Goal: Information Seeking & Learning: Learn about a topic

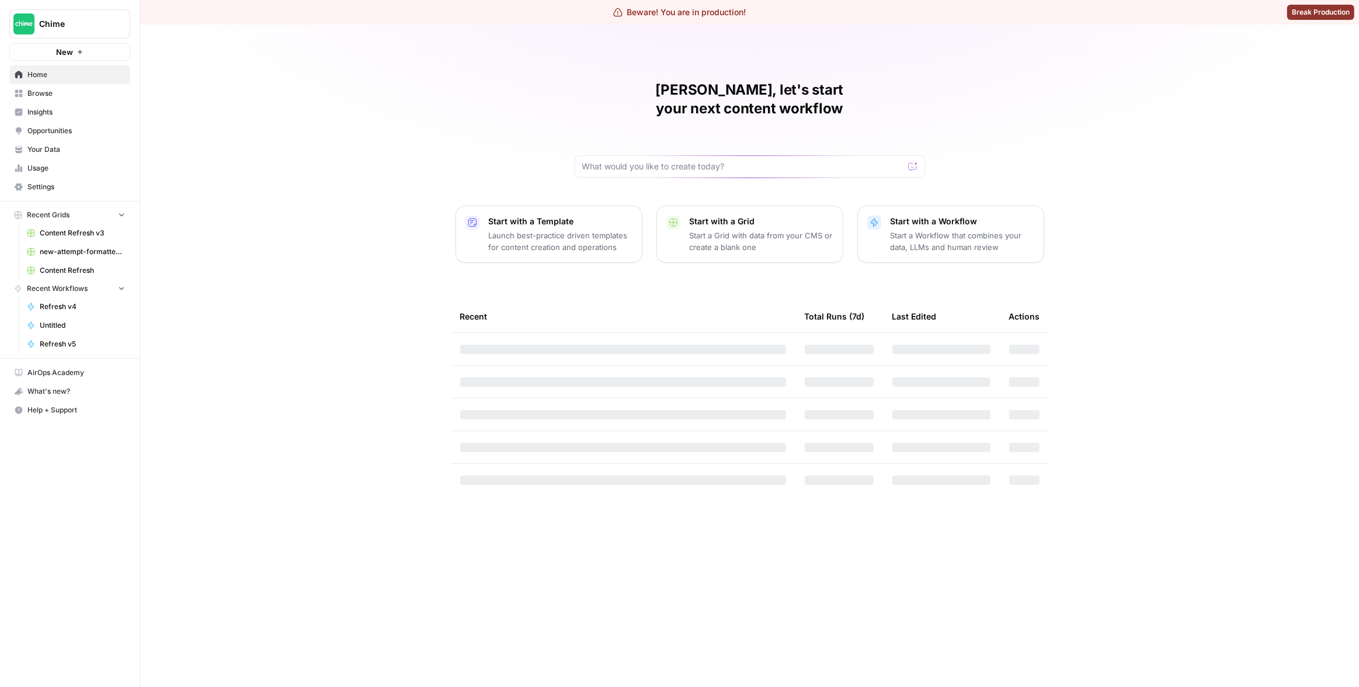
click at [84, 109] on span "Insights" at bounding box center [76, 112] width 98 height 11
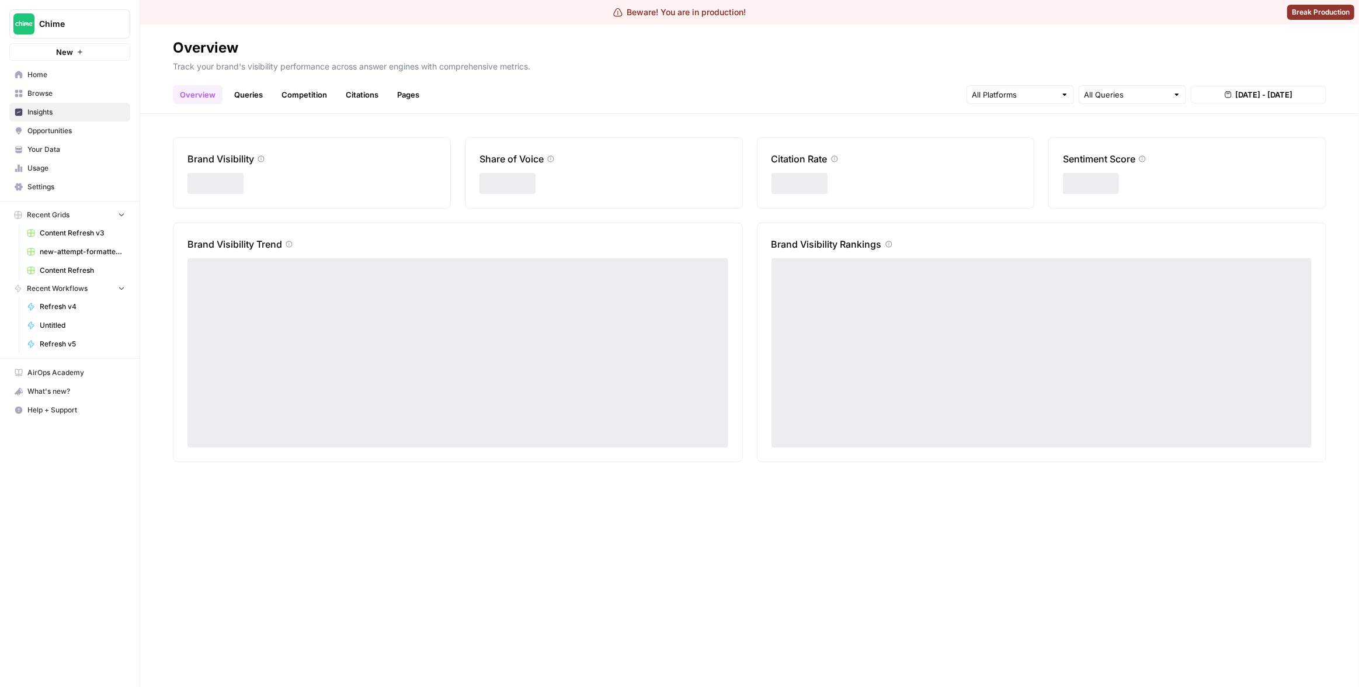
click at [390, 92] on link "Pages" at bounding box center [408, 94] width 36 height 19
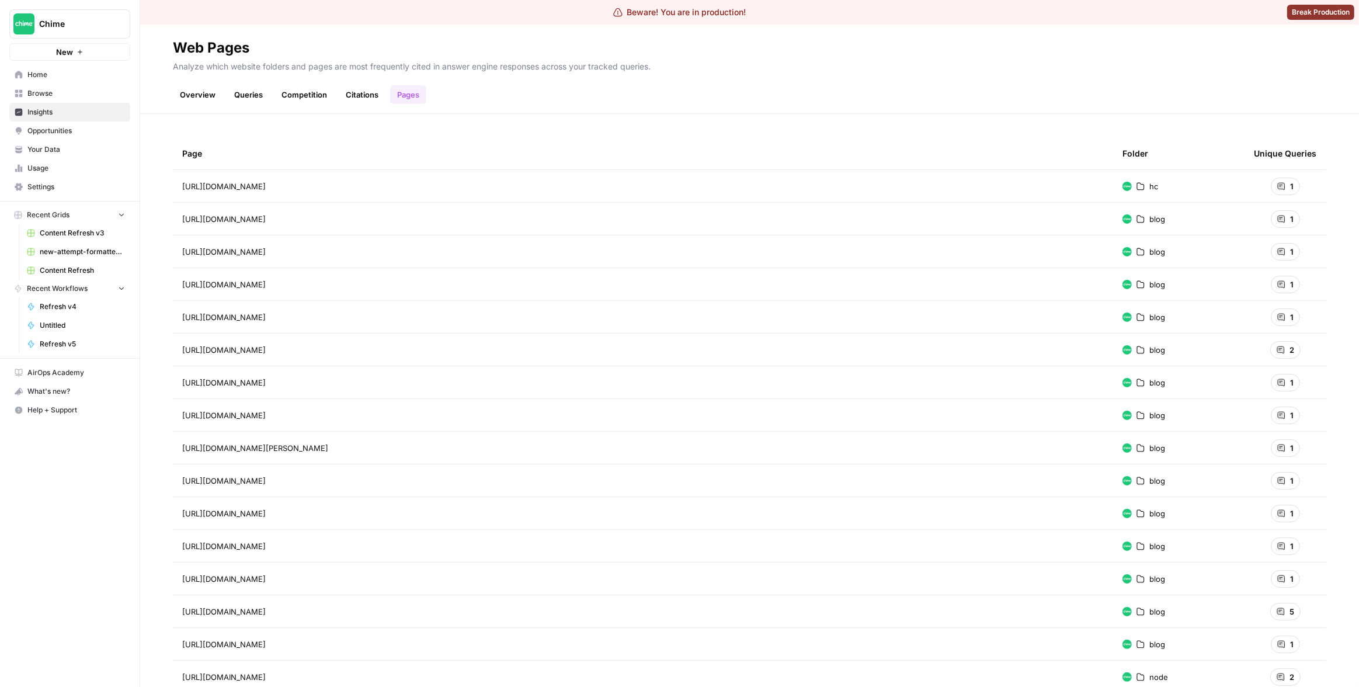
click at [263, 97] on link "Queries" at bounding box center [248, 94] width 43 height 19
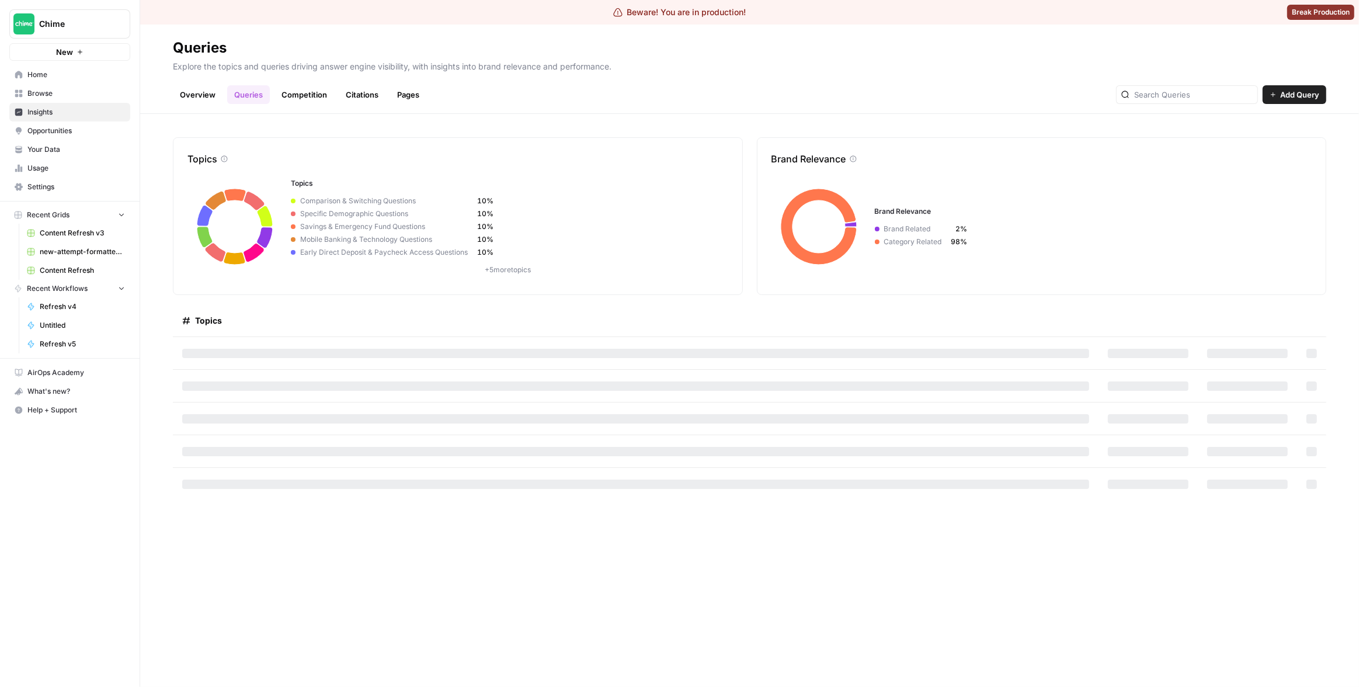
click at [210, 100] on link "Overview" at bounding box center [198, 94] width 50 height 19
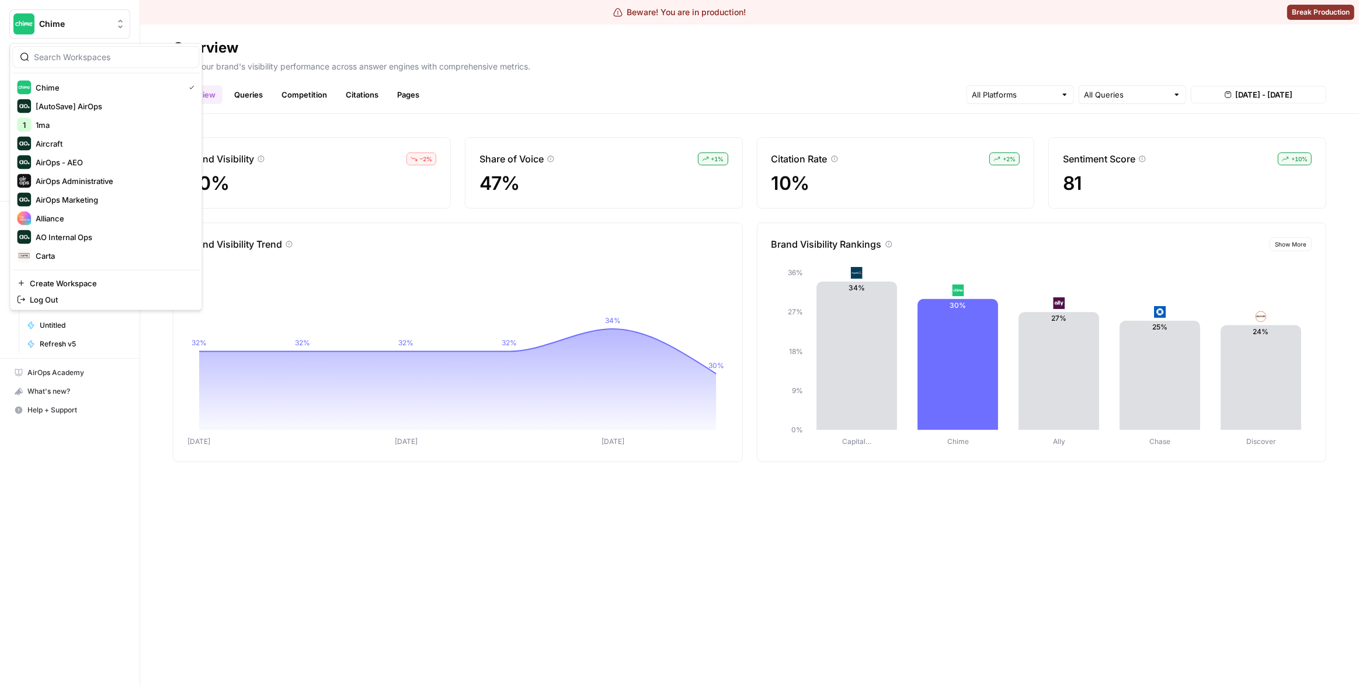
click at [93, 30] on button "Chime" at bounding box center [69, 23] width 121 height 29
click at [95, 204] on span "Descript" at bounding box center [113, 201] width 154 height 12
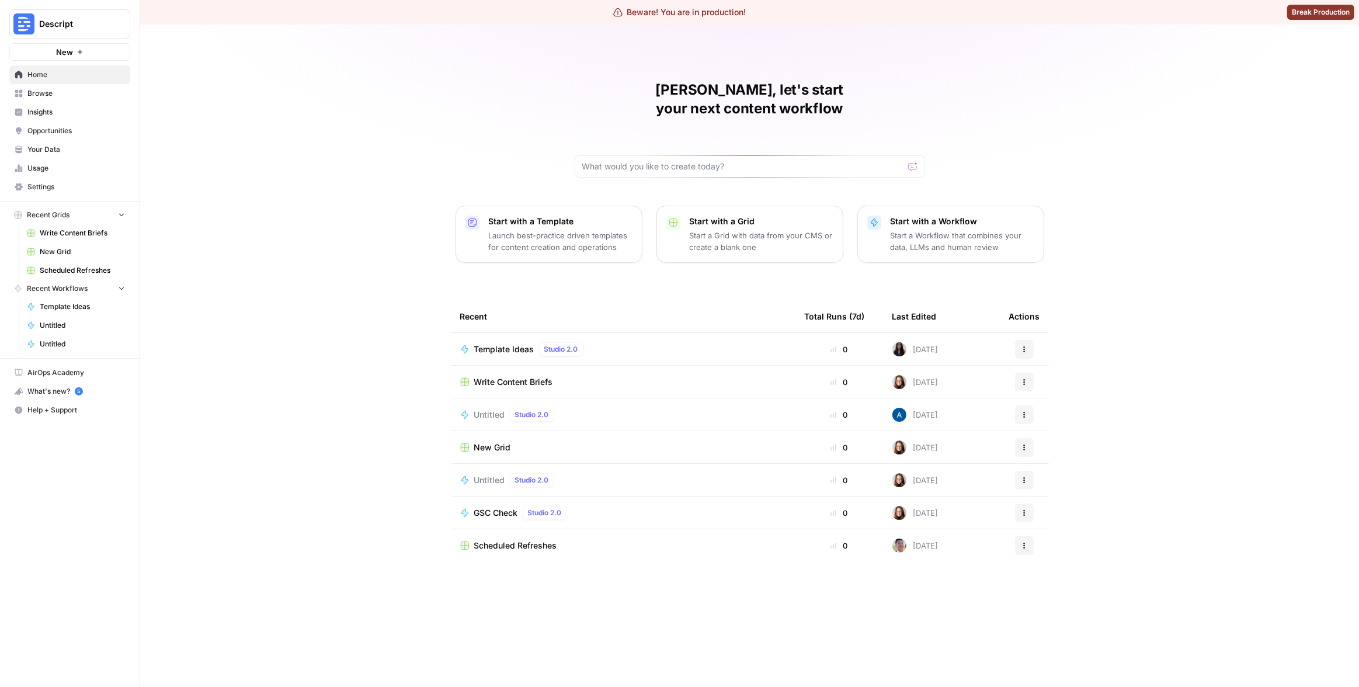
click at [84, 108] on span "Insights" at bounding box center [76, 112] width 98 height 11
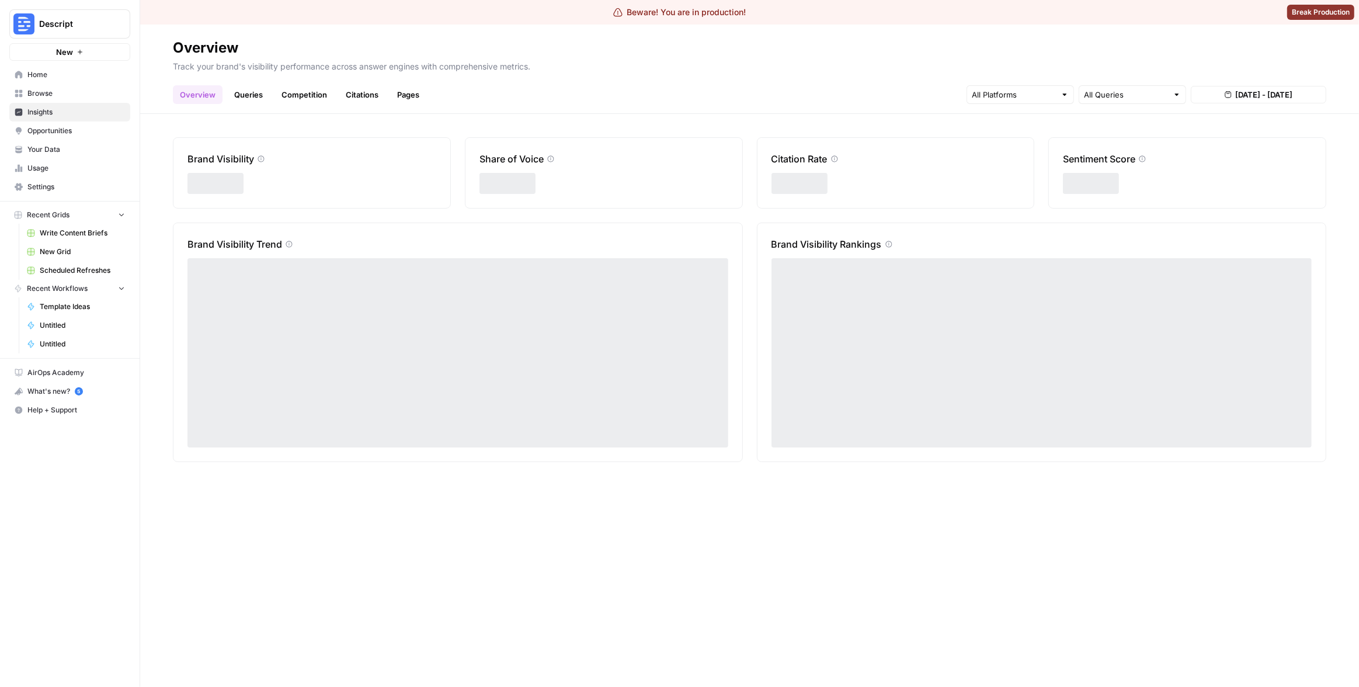
click at [405, 98] on link "Pages" at bounding box center [408, 94] width 36 height 19
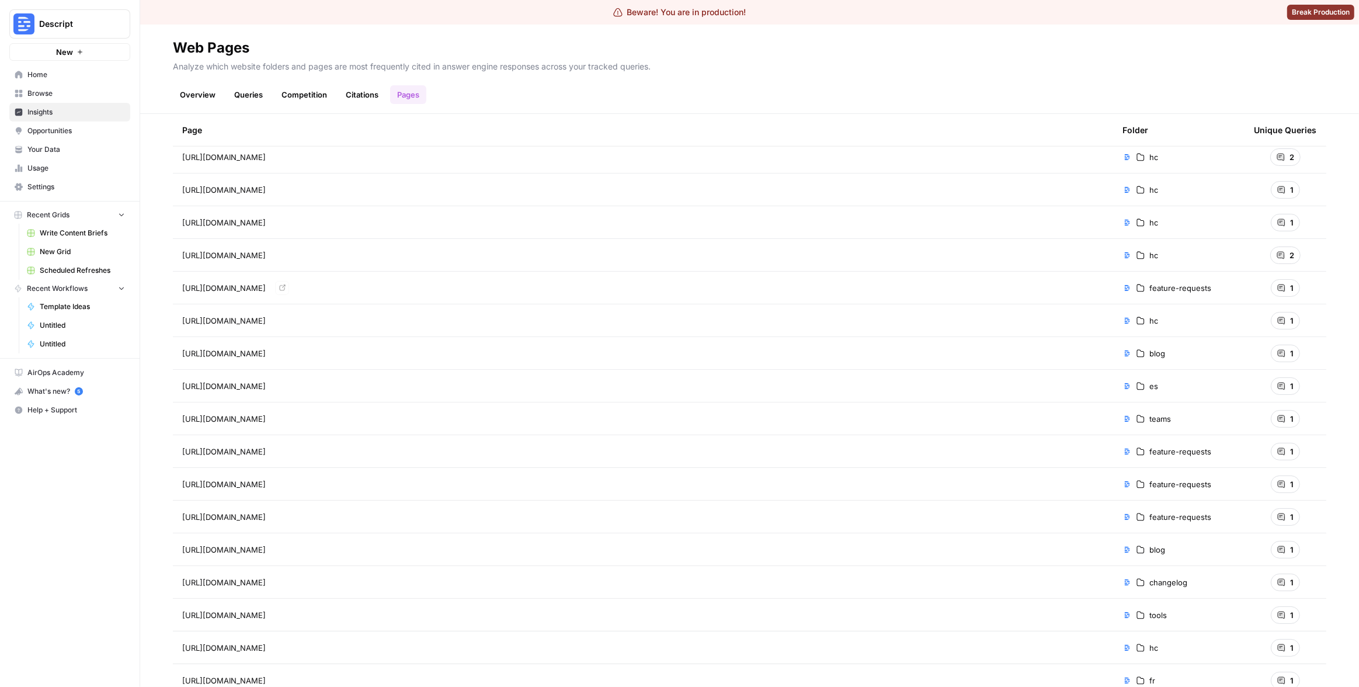
scroll to position [1195, 0]
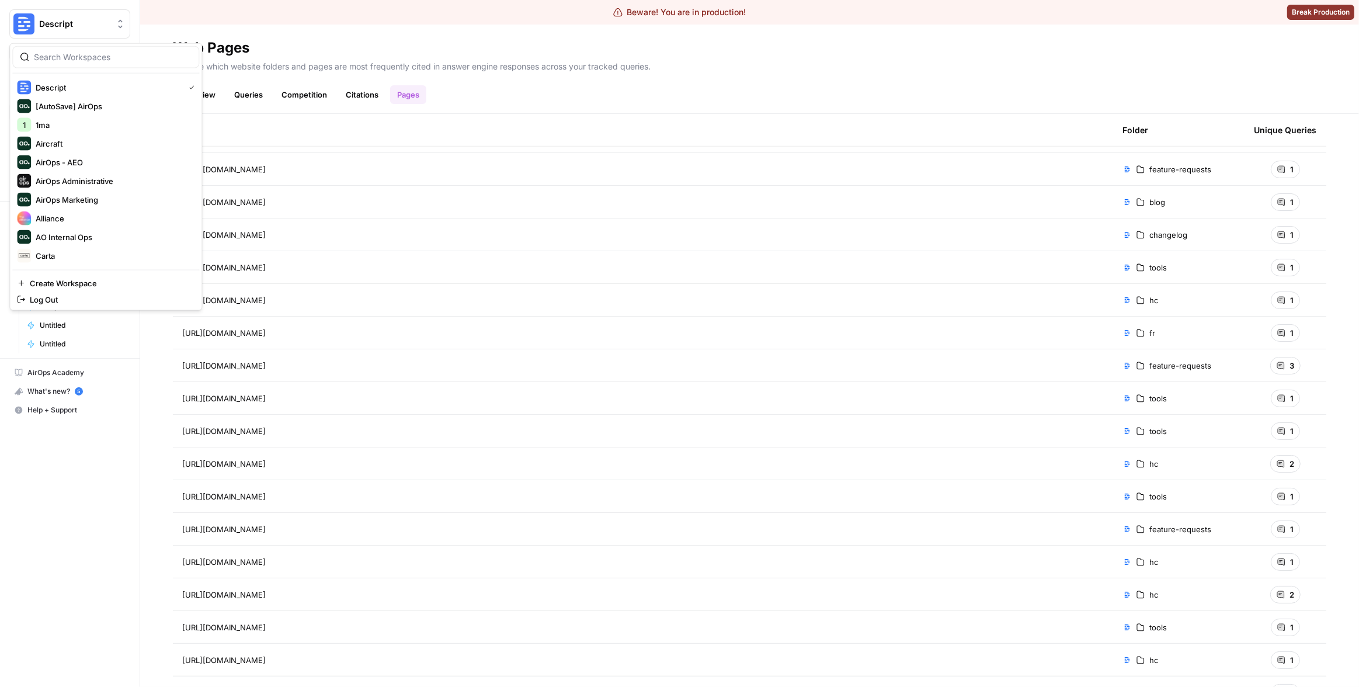
click at [71, 18] on span "Descript" at bounding box center [74, 24] width 71 height 12
click at [88, 159] on span "AirOps - AEO" at bounding box center [113, 163] width 154 height 12
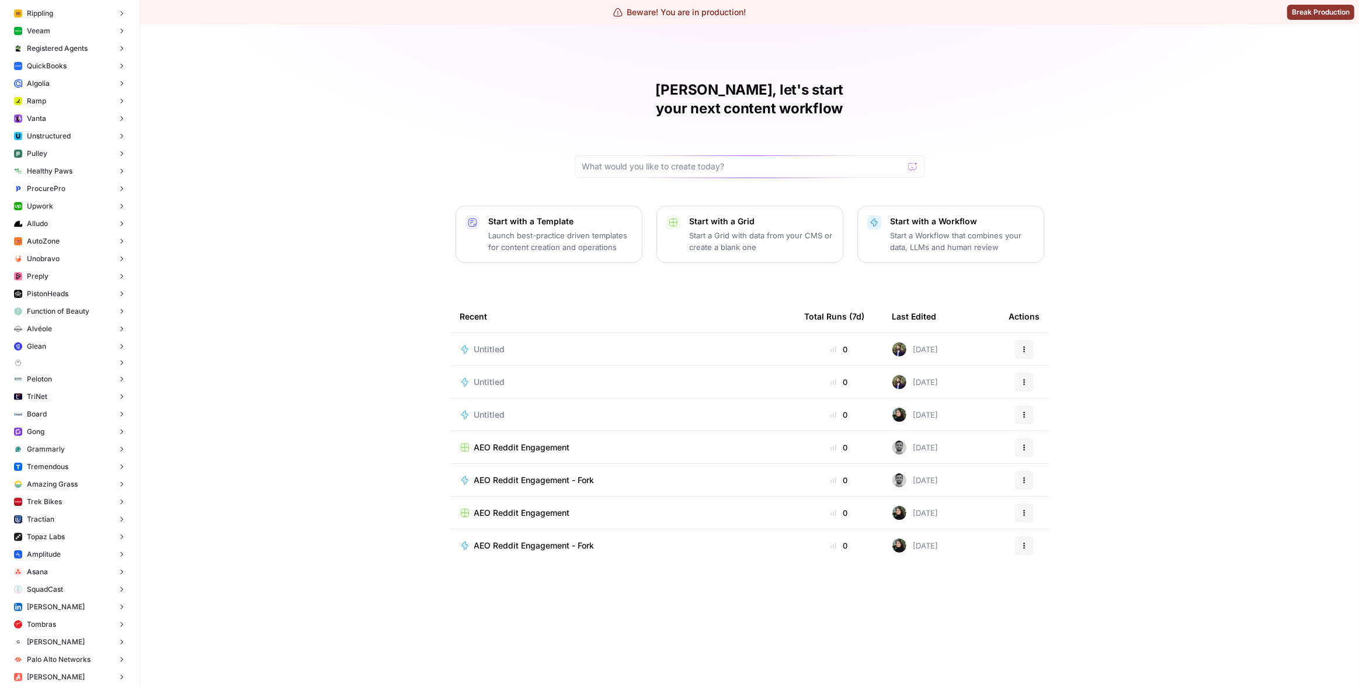
scroll to position [1366, 0]
click at [58, 433] on button "Grammarly" at bounding box center [69, 442] width 121 height 18
click at [60, 429] on button "Gong" at bounding box center [69, 425] width 121 height 18
click at [65, 446] on span "Insights" at bounding box center [82, 443] width 86 height 11
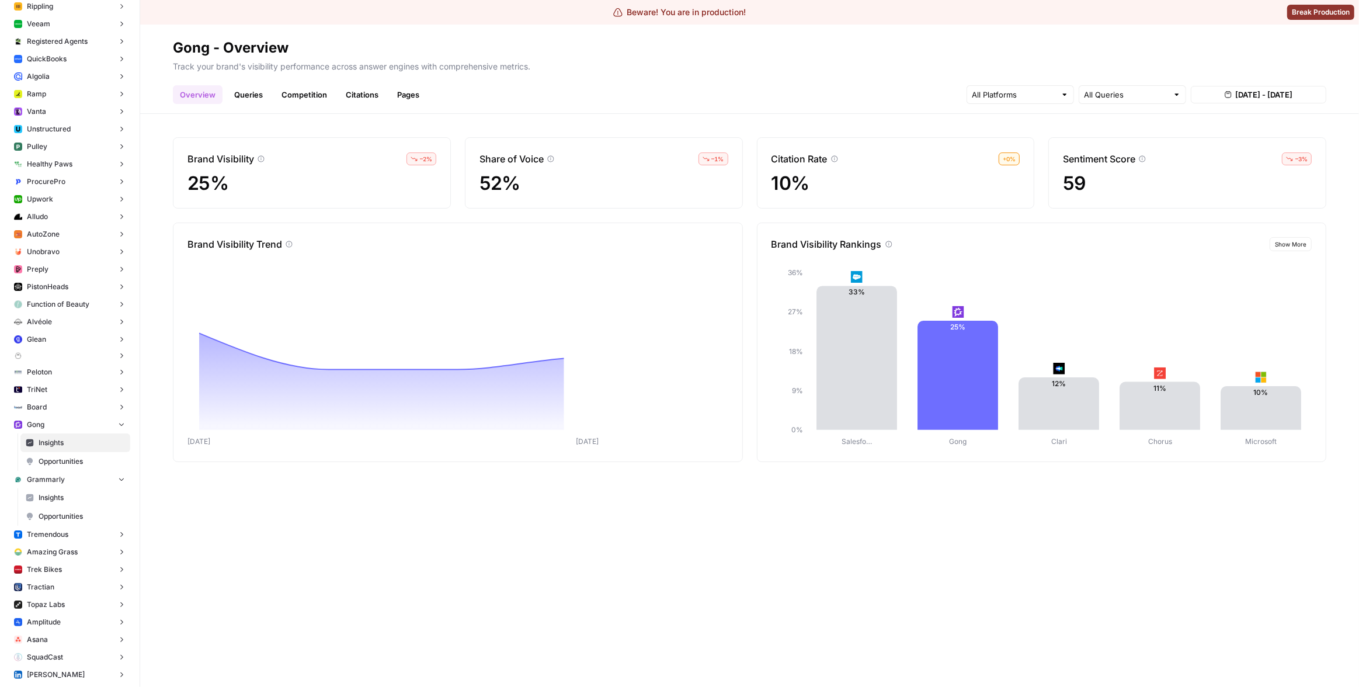
click at [403, 95] on link "Pages" at bounding box center [408, 94] width 36 height 19
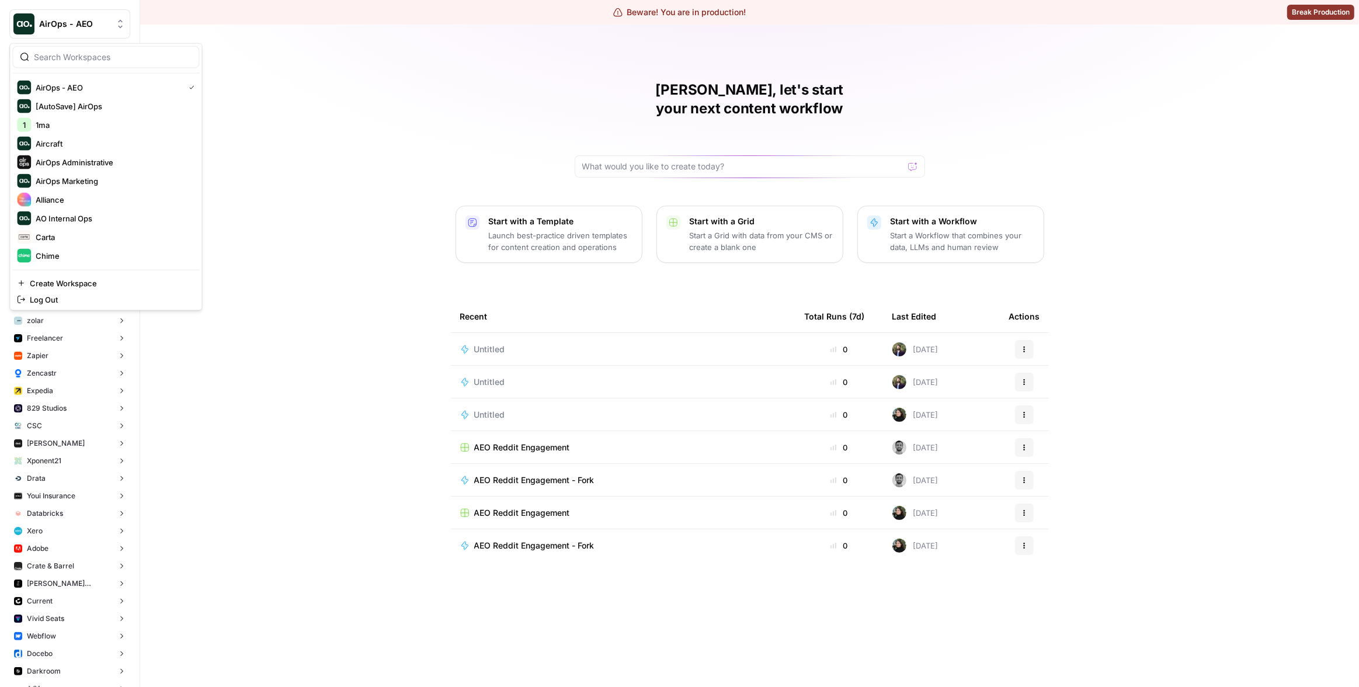
click at [100, 35] on button "AirOps - AEO" at bounding box center [69, 23] width 121 height 29
click at [69, 144] on span "Chime" at bounding box center [113, 145] width 154 height 12
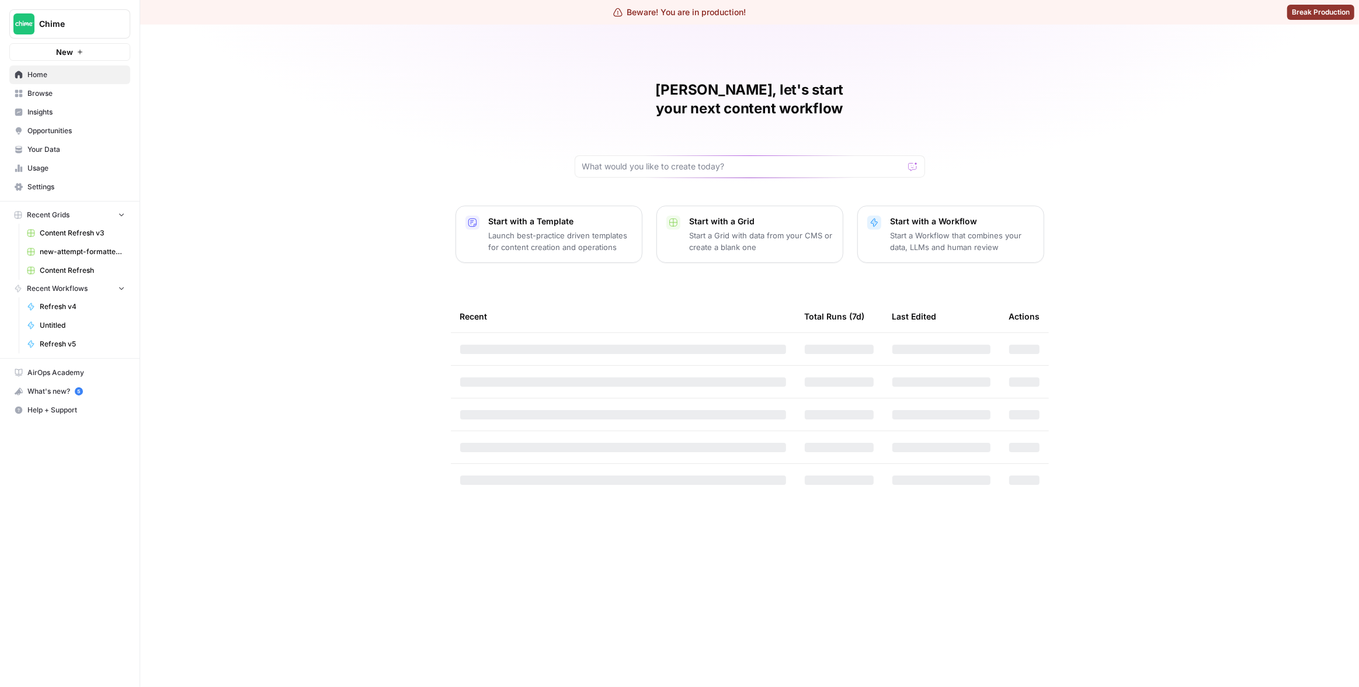
click at [61, 93] on span "Browse" at bounding box center [76, 93] width 98 height 11
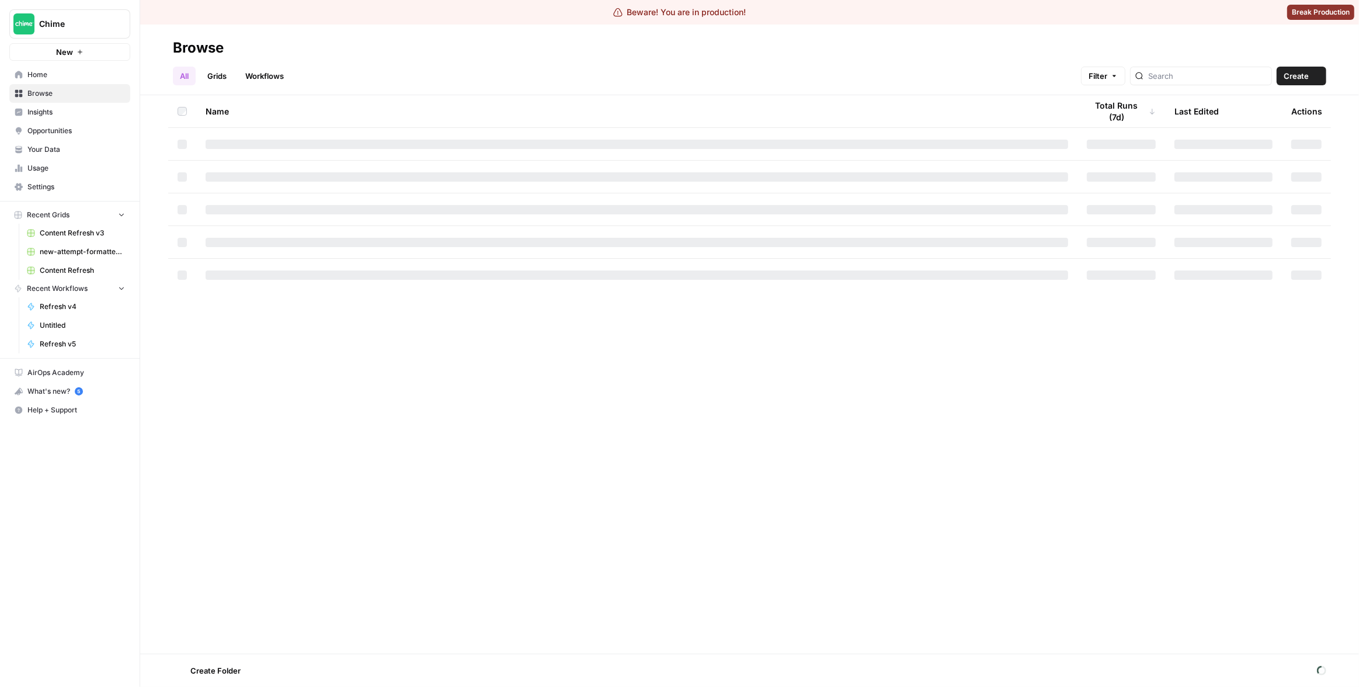
click at [58, 103] on link "Insights" at bounding box center [69, 112] width 121 height 19
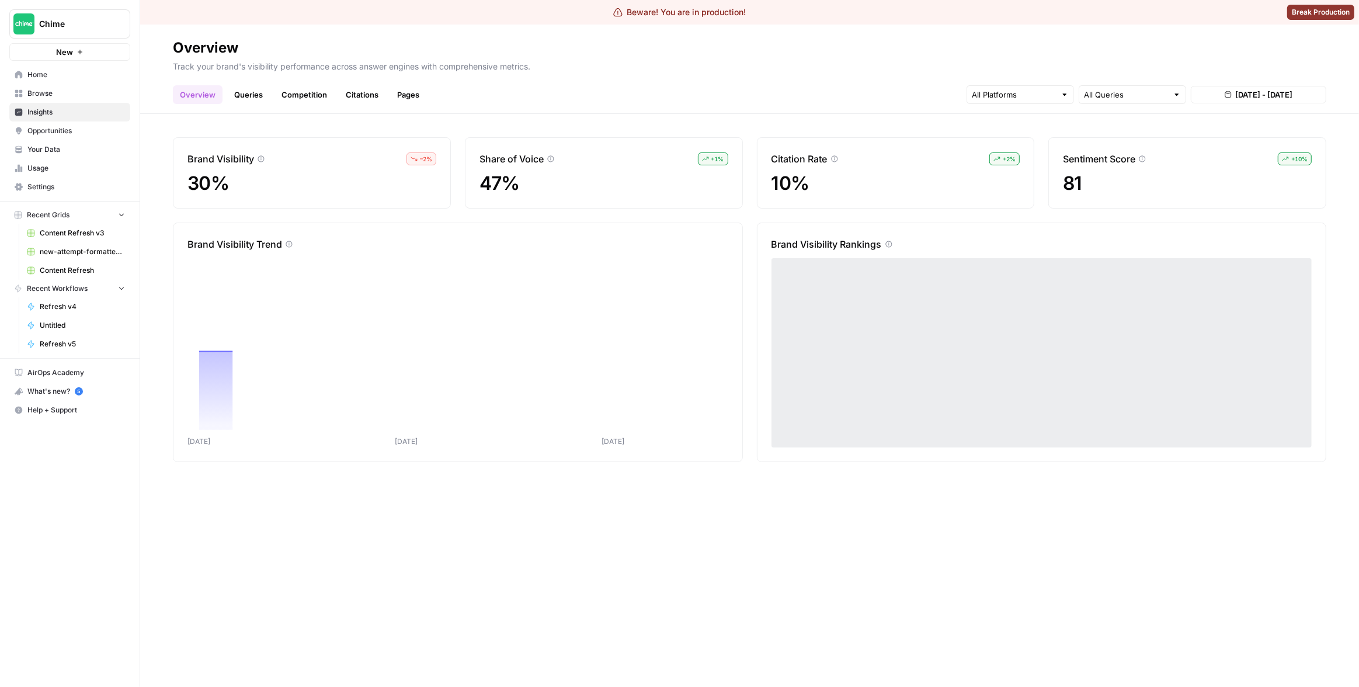
click at [365, 91] on link "Citations" at bounding box center [362, 94] width 47 height 19
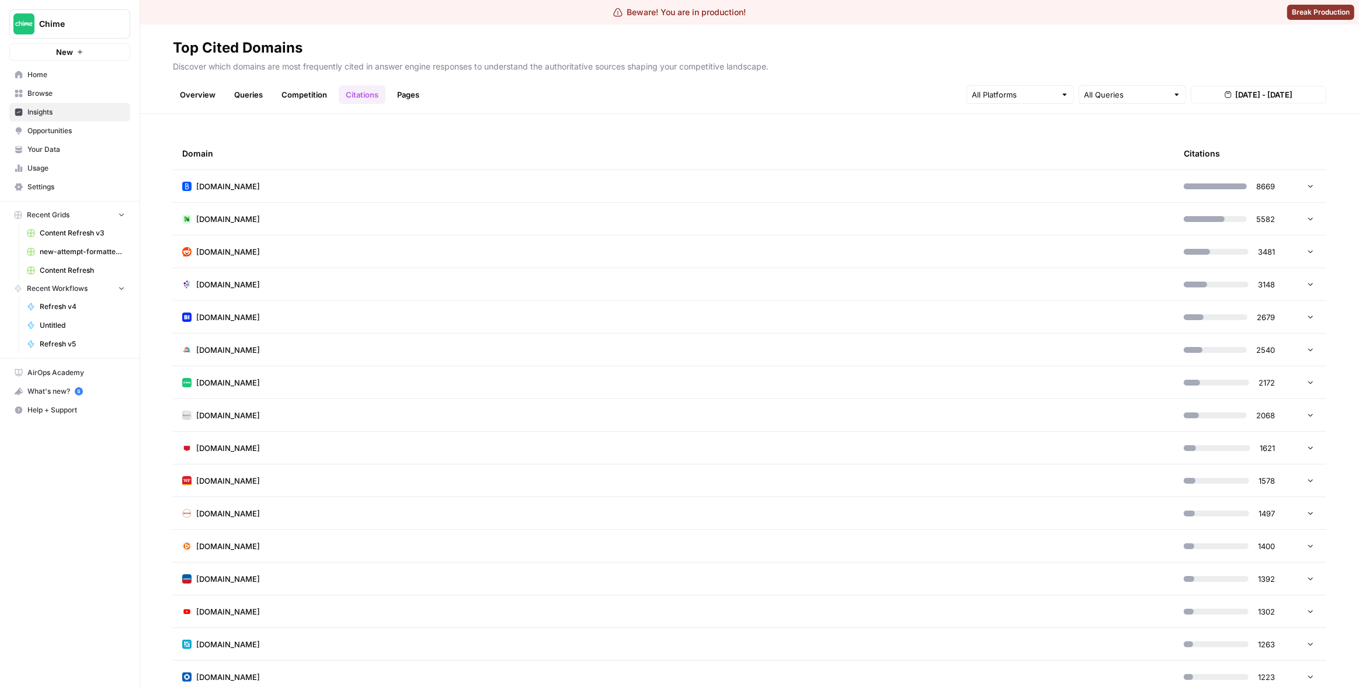
click at [510, 194] on td "[DOMAIN_NAME]" at bounding box center [674, 186] width 1002 height 32
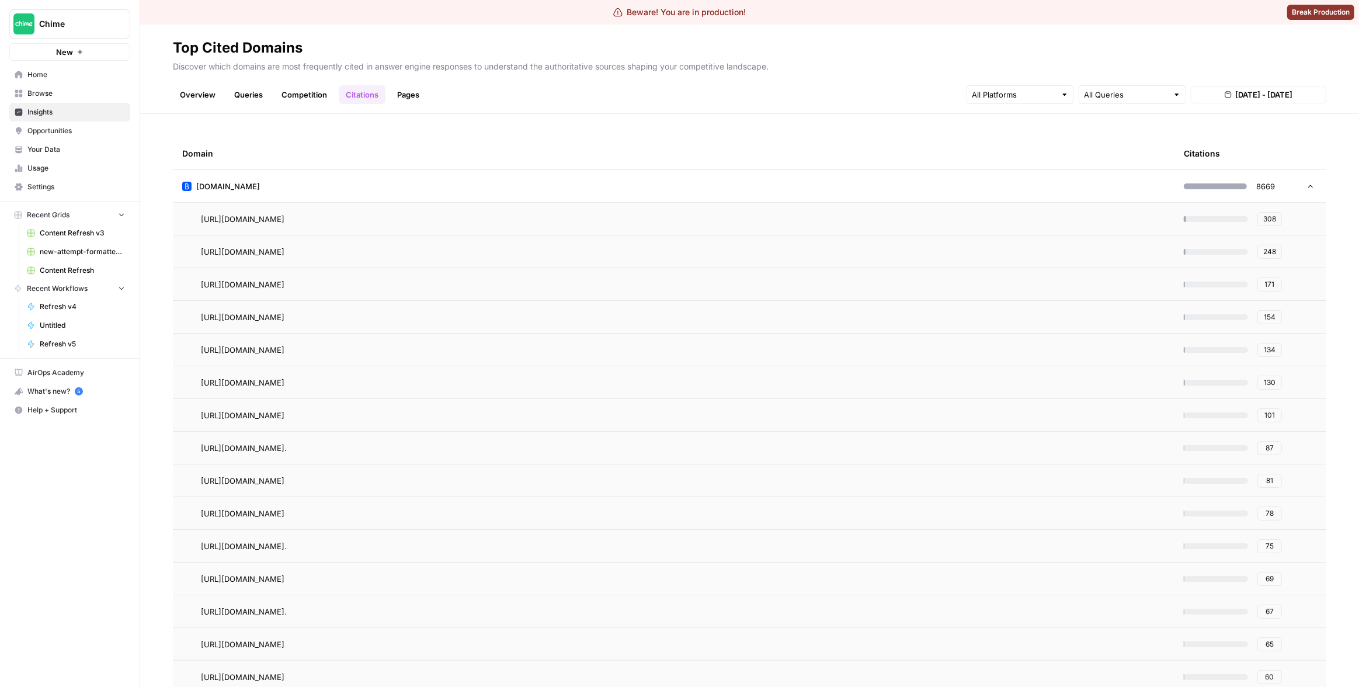
click at [489, 181] on td "[DOMAIN_NAME]" at bounding box center [674, 186] width 1002 height 32
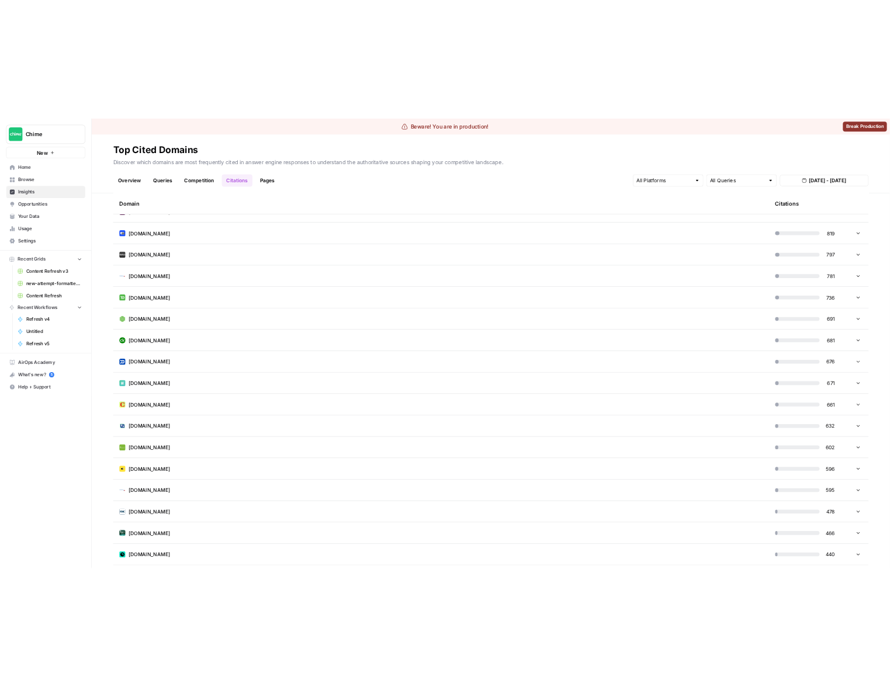
scroll to position [847, 0]
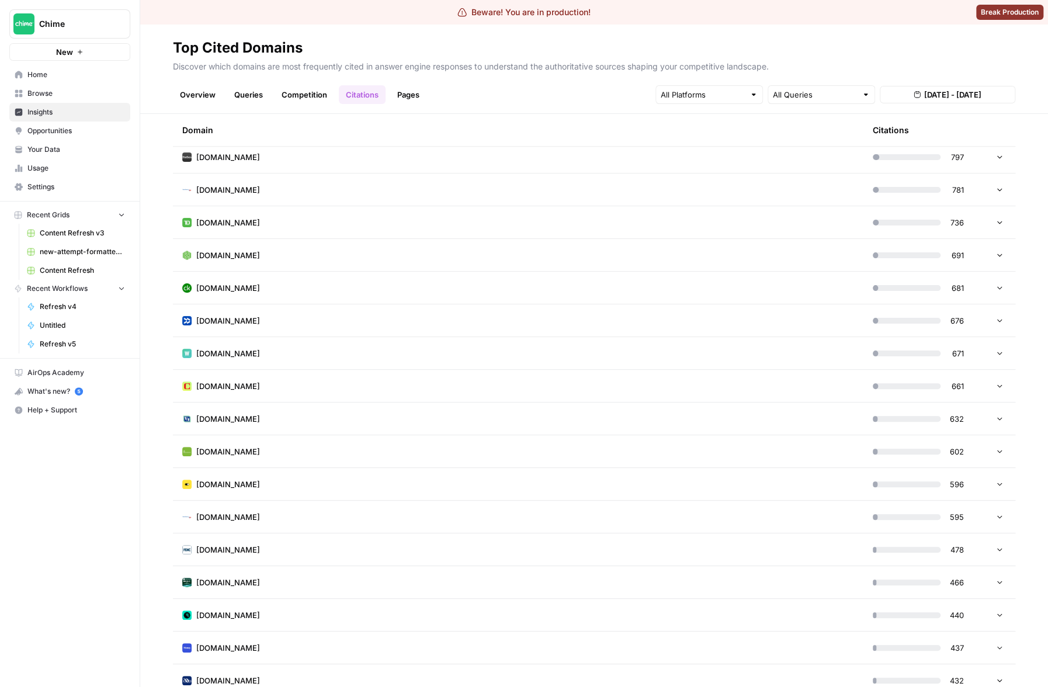
click at [322, 92] on link "Competition" at bounding box center [305, 94] width 60 height 19
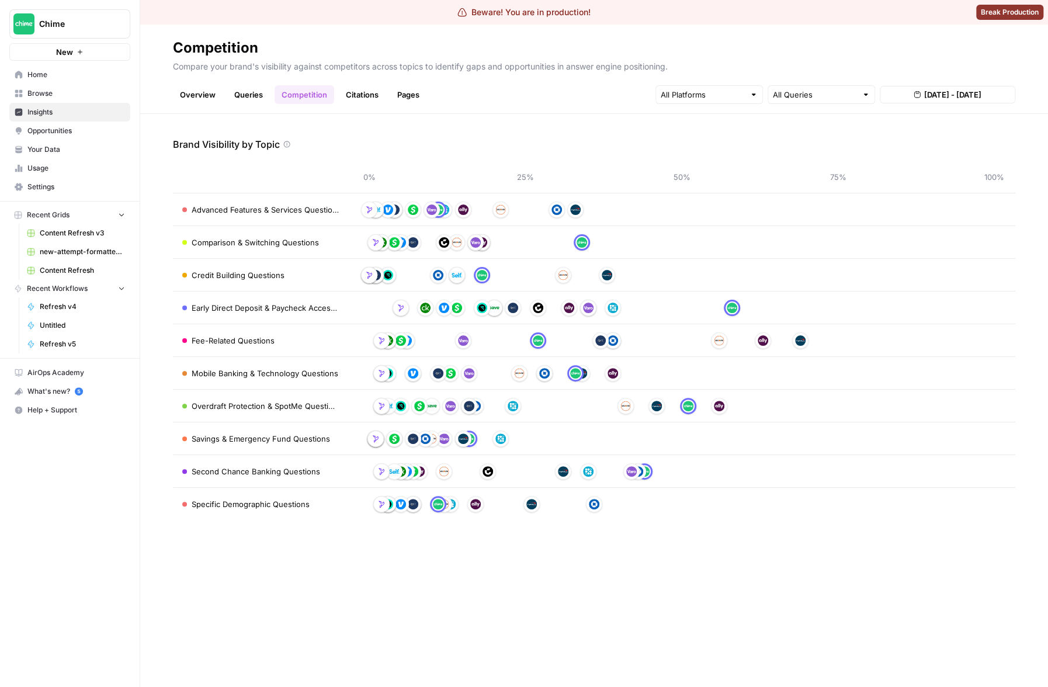
click at [382, 96] on link "Citations" at bounding box center [362, 94] width 47 height 19
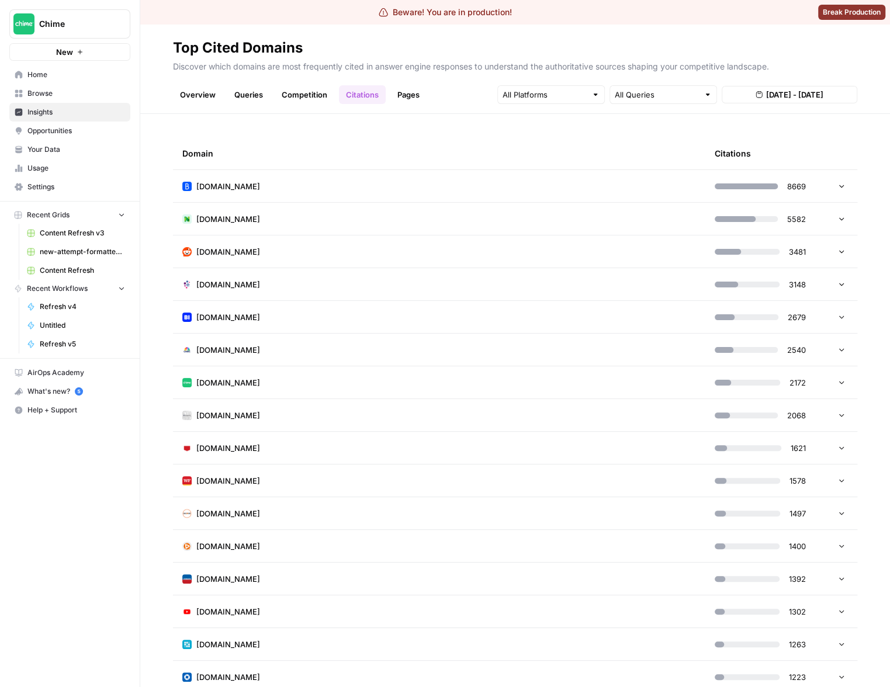
click at [447, 99] on div "Overview Queries Competition Citations Pages All Queries Aug 22, 2025 - Aug 28,…" at bounding box center [515, 90] width 684 height 28
click at [811, 47] on h2 "Top Cited Domains" at bounding box center [515, 48] width 684 height 19
click at [648, 182] on td "[DOMAIN_NAME]" at bounding box center [439, 186] width 532 height 32
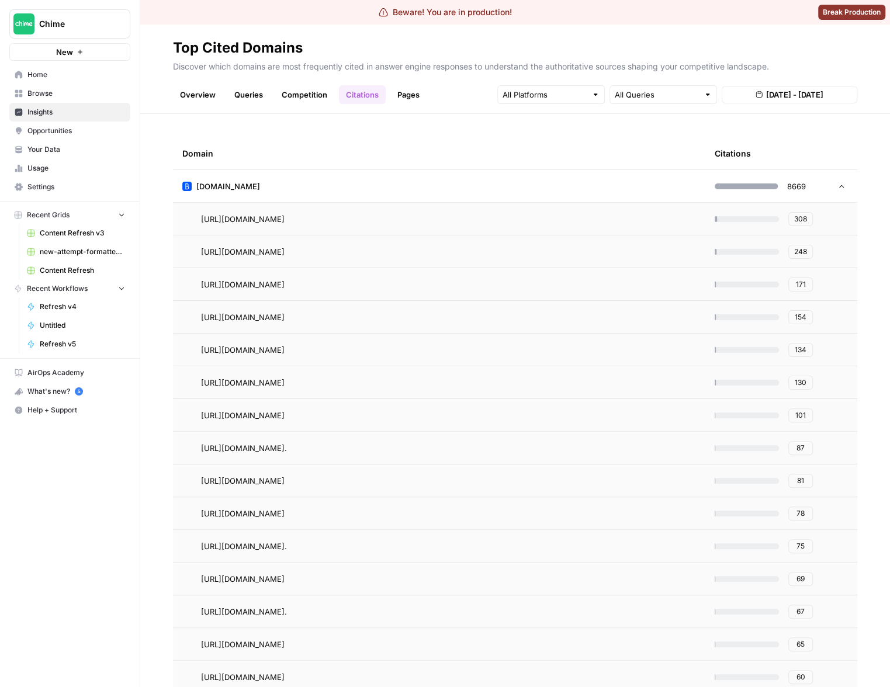
click at [665, 158] on div "Domain" at bounding box center [439, 153] width 514 height 32
click at [650, 188] on td "[DOMAIN_NAME]" at bounding box center [439, 186] width 532 height 32
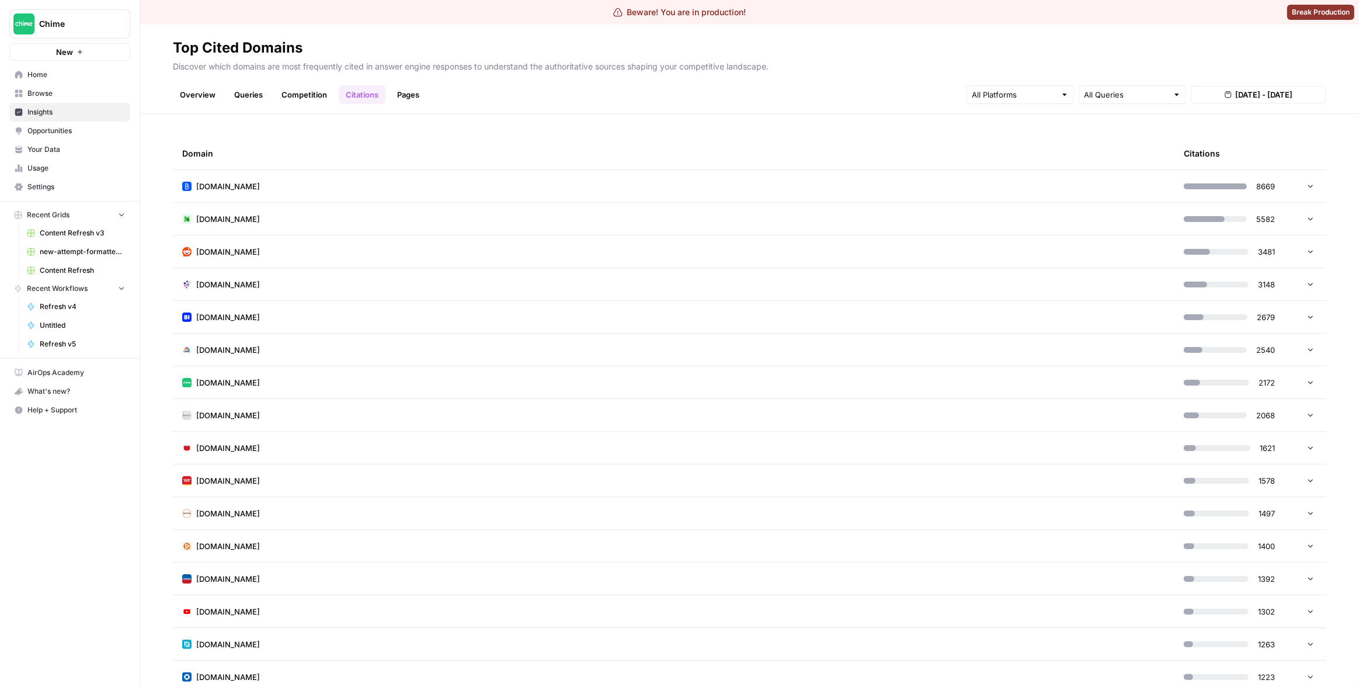
click at [982, 32] on header "Top Cited Domains Discover which domains are most frequently cited in answer en…" at bounding box center [749, 69] width 1219 height 89
click at [1015, 33] on header "Top Cited Domains Discover which domains are most frequently cited in answer en…" at bounding box center [749, 69] width 1219 height 89
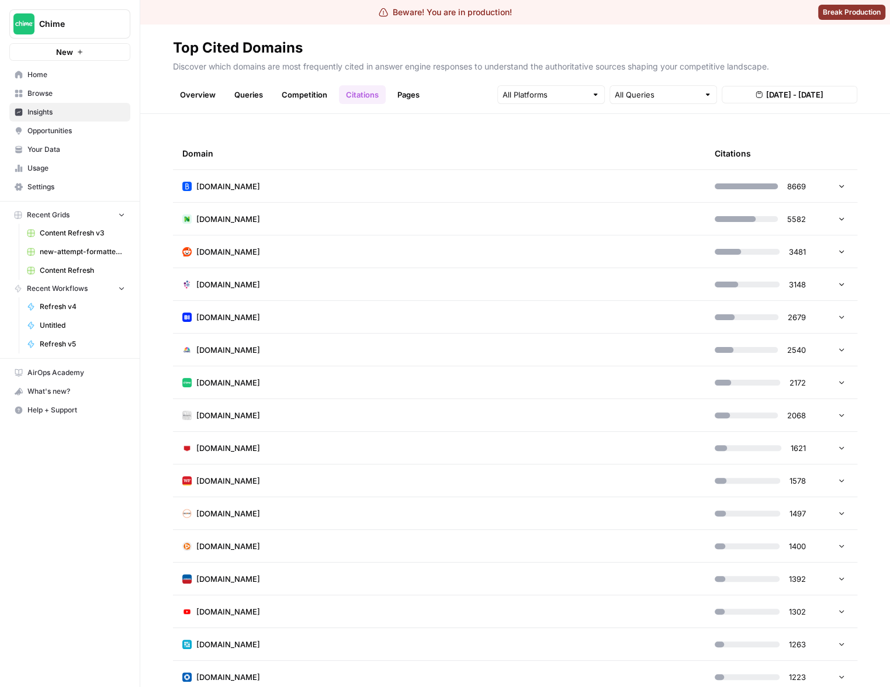
click at [702, 129] on div "Domain Citations [DOMAIN_NAME] 8669 [DOMAIN_NAME] 5582 [DOMAIN_NAME] 3481 [DOMA…" at bounding box center [515, 400] width 750 height 573
